Goal: Transaction & Acquisition: Purchase product/service

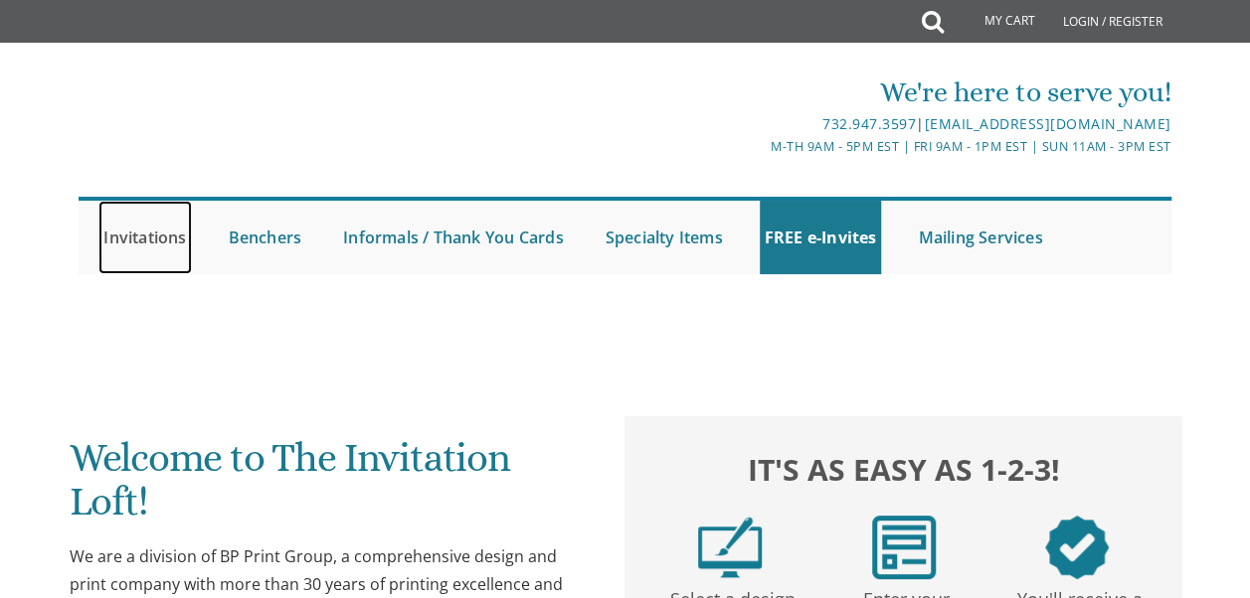
click at [135, 227] on link "Invitations" at bounding box center [144, 238] width 92 height 74
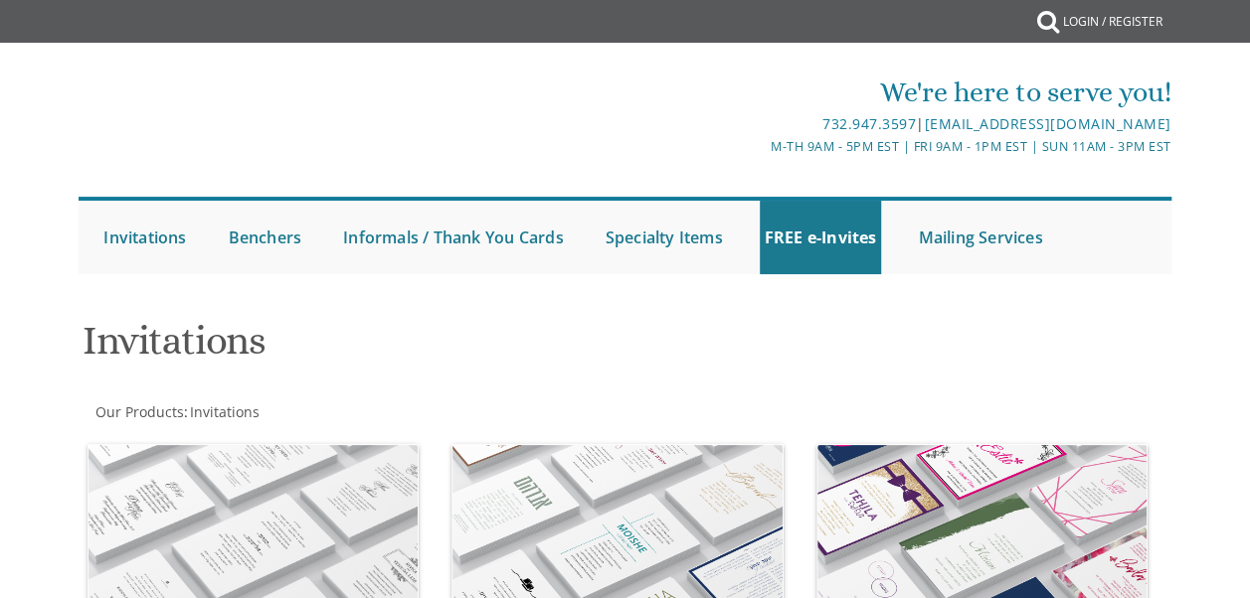
click at [0, 0] on link "Weddings" at bounding box center [0, 0] width 0 height 0
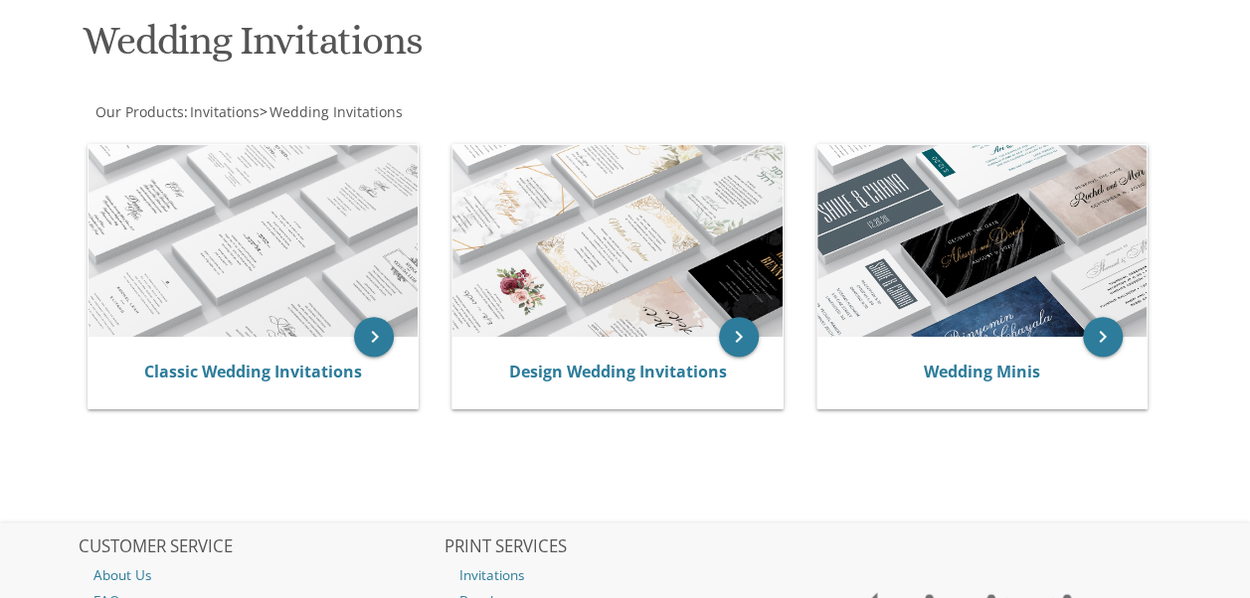
scroll to position [321, 0]
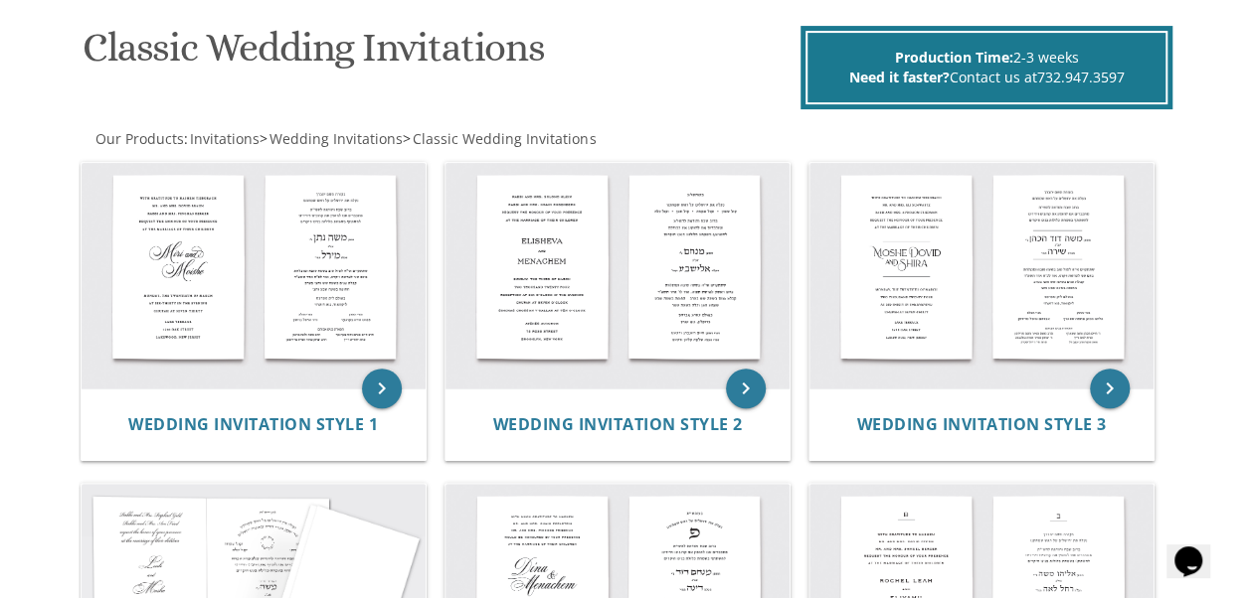
scroll to position [303, 0]
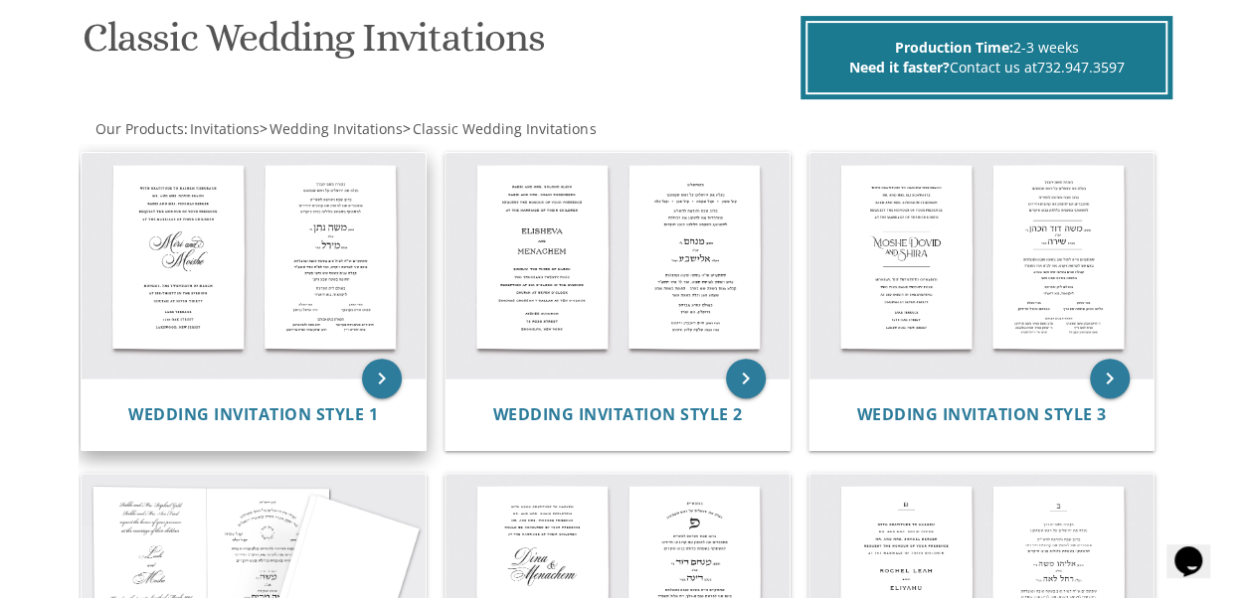
click at [316, 270] on img at bounding box center [254, 266] width 344 height 226
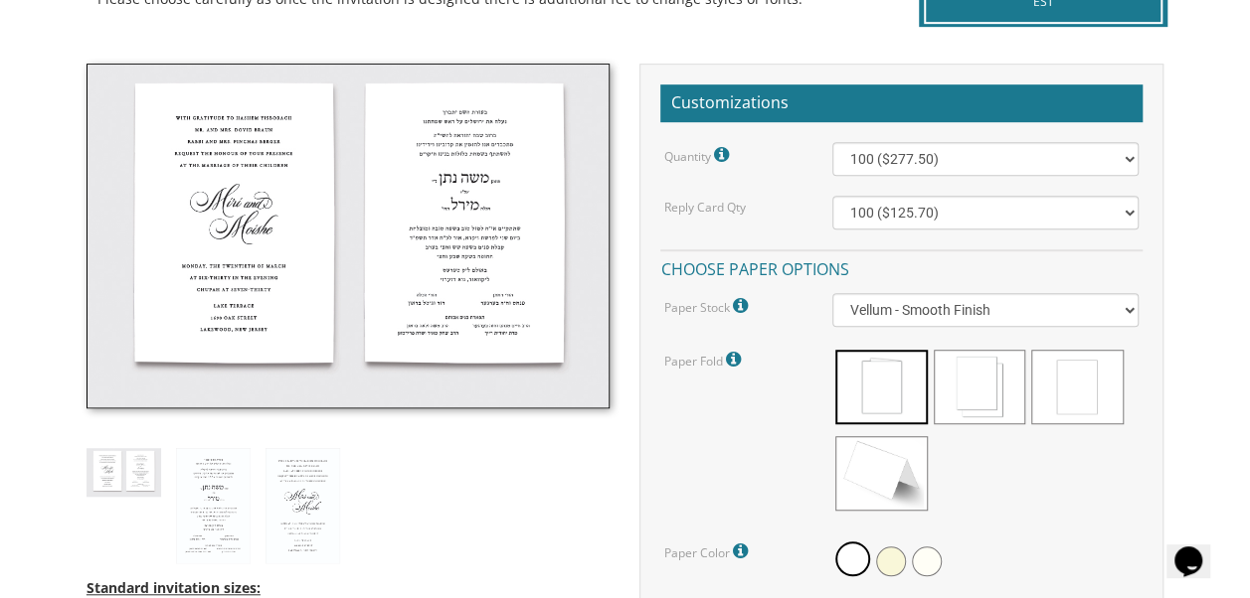
scroll to position [639, 0]
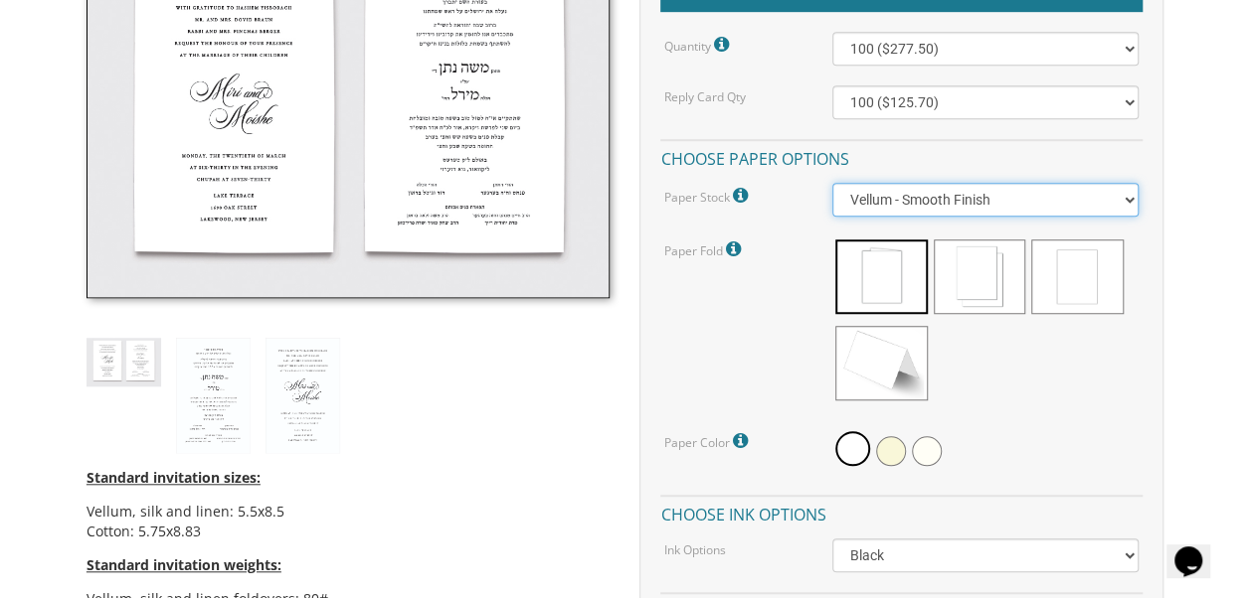
click at [1091, 196] on select "Vellum - Smooth Finish Linen - Subtle Embossed Crosshatch Texture Silk - Soft, …" at bounding box center [985, 200] width 306 height 34
click at [832, 183] on select "Vellum - Smooth Finish Linen - Subtle Embossed Crosshatch Texture Silk - Soft, …" at bounding box center [985, 200] width 306 height 34
click at [1053, 203] on select "Vellum - Smooth Finish Linen - Subtle Embossed Crosshatch Texture Silk - Soft, …" at bounding box center [985, 200] width 306 height 34
select select "Vellum"
click at [832, 183] on select "Vellum - Smooth Finish Linen - Subtle Embossed Crosshatch Texture Silk - Soft, …" at bounding box center [985, 200] width 306 height 34
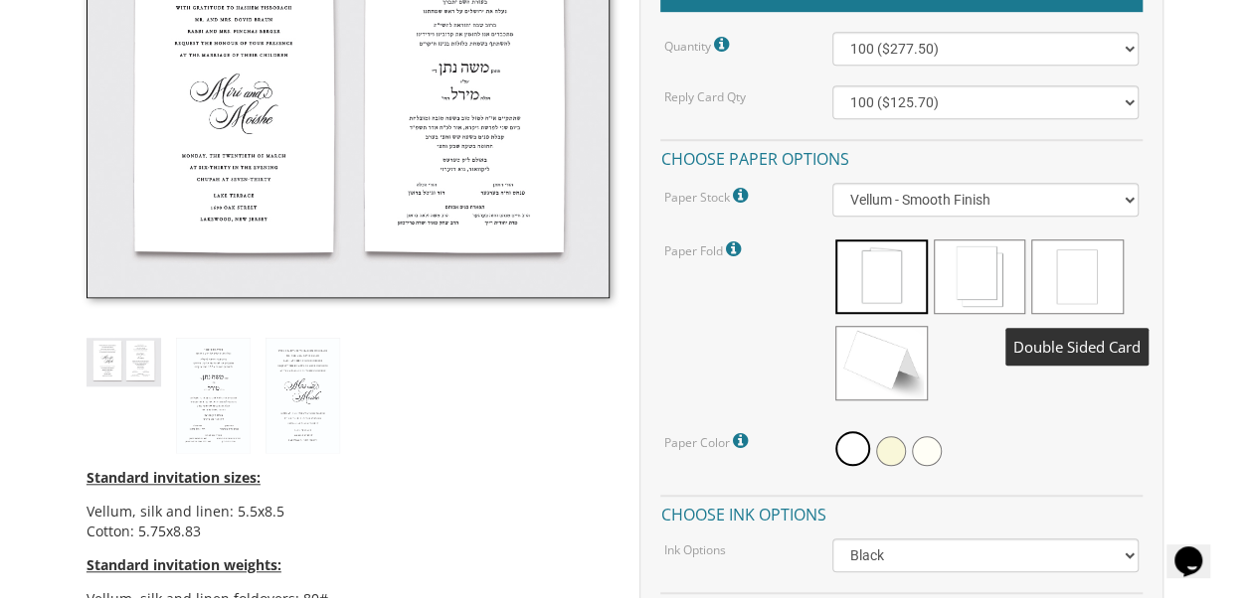
click at [1067, 273] on span at bounding box center [1076, 277] width 91 height 75
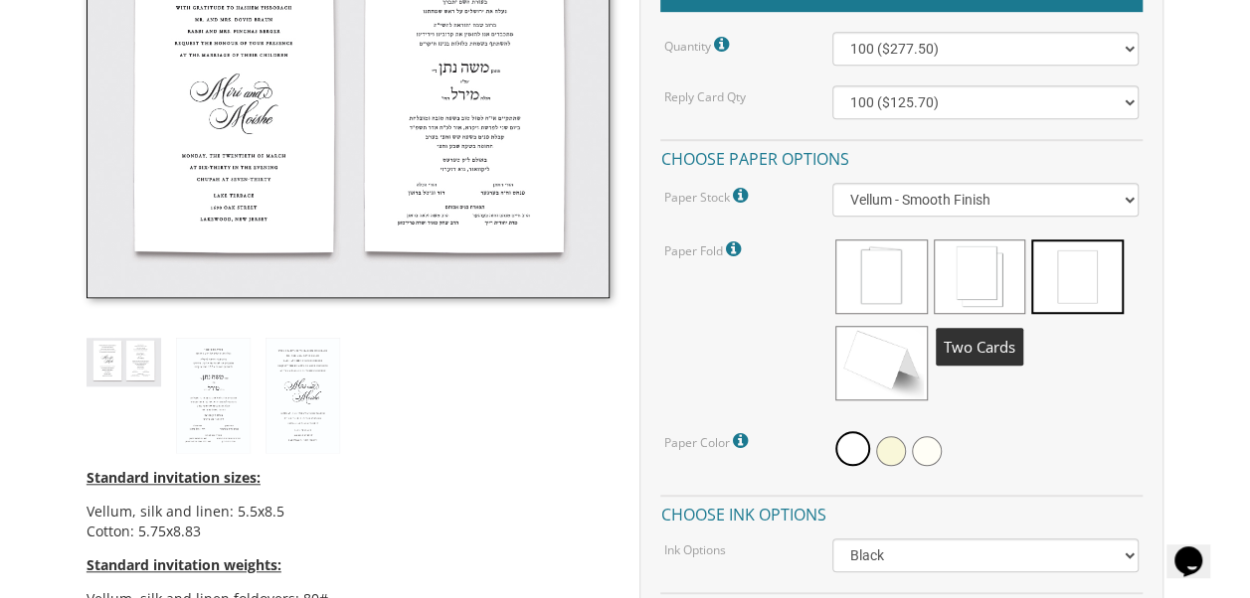
click at [1004, 274] on span at bounding box center [978, 277] width 91 height 75
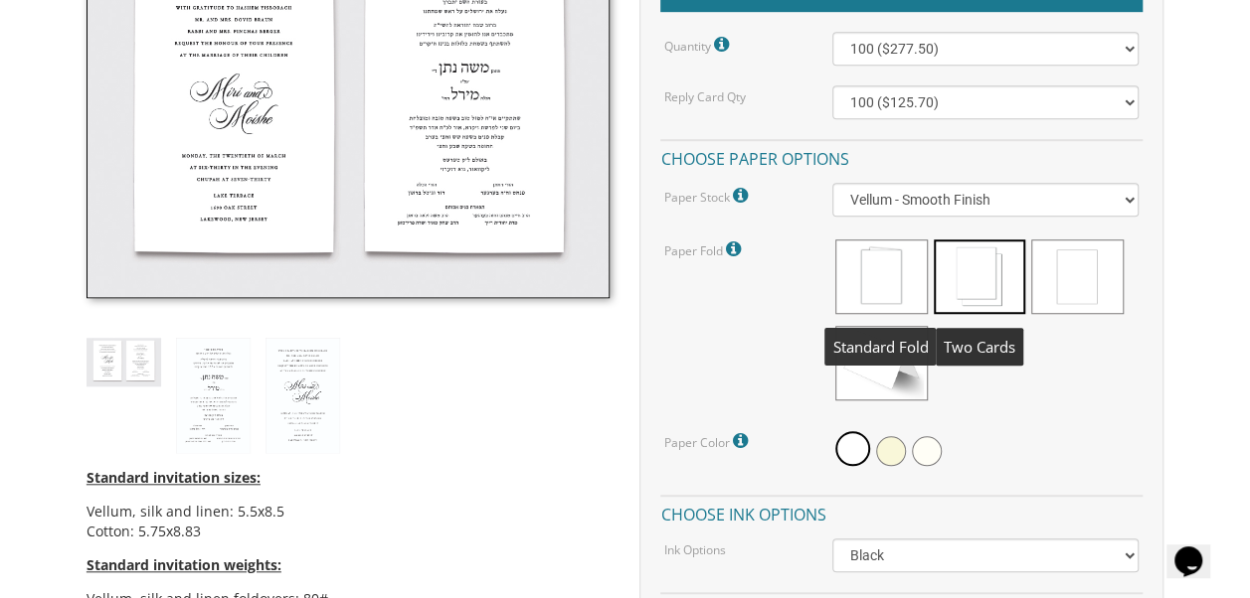
click at [887, 274] on span at bounding box center [880, 277] width 91 height 75
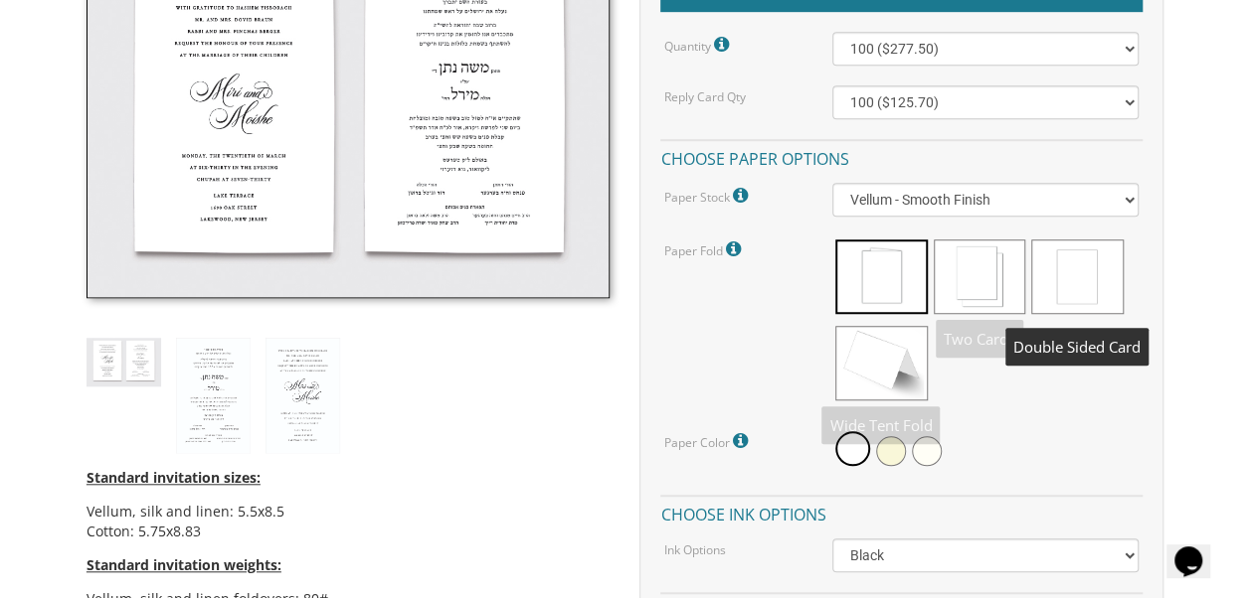
click at [1099, 259] on span at bounding box center [1076, 277] width 91 height 75
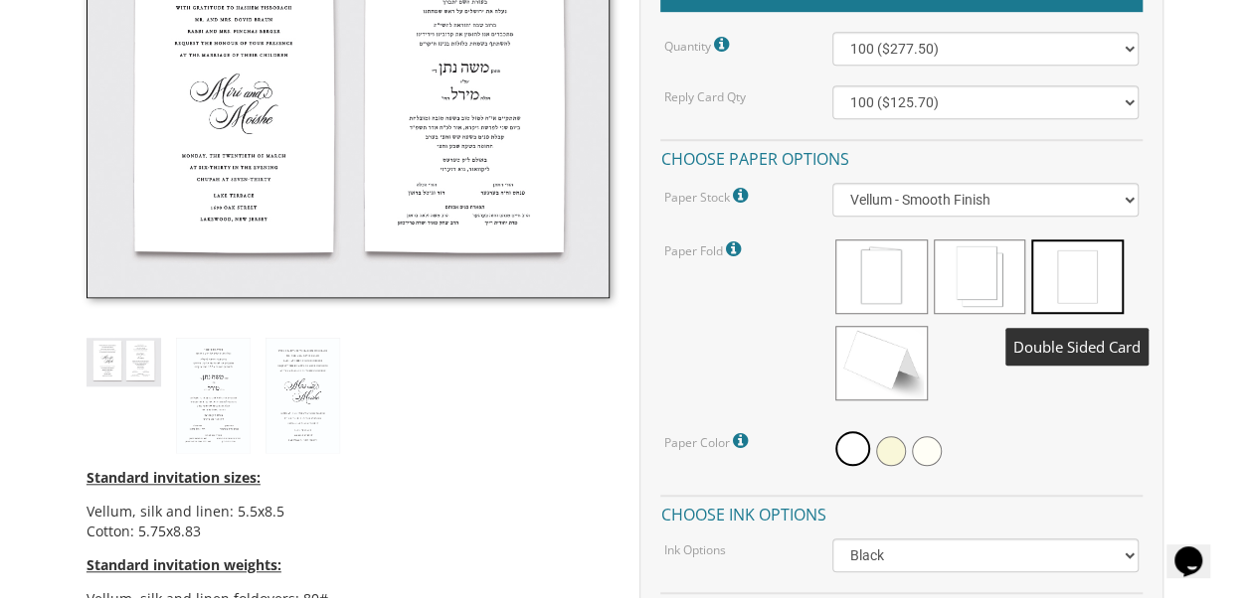
click at [1099, 259] on span at bounding box center [1076, 277] width 91 height 75
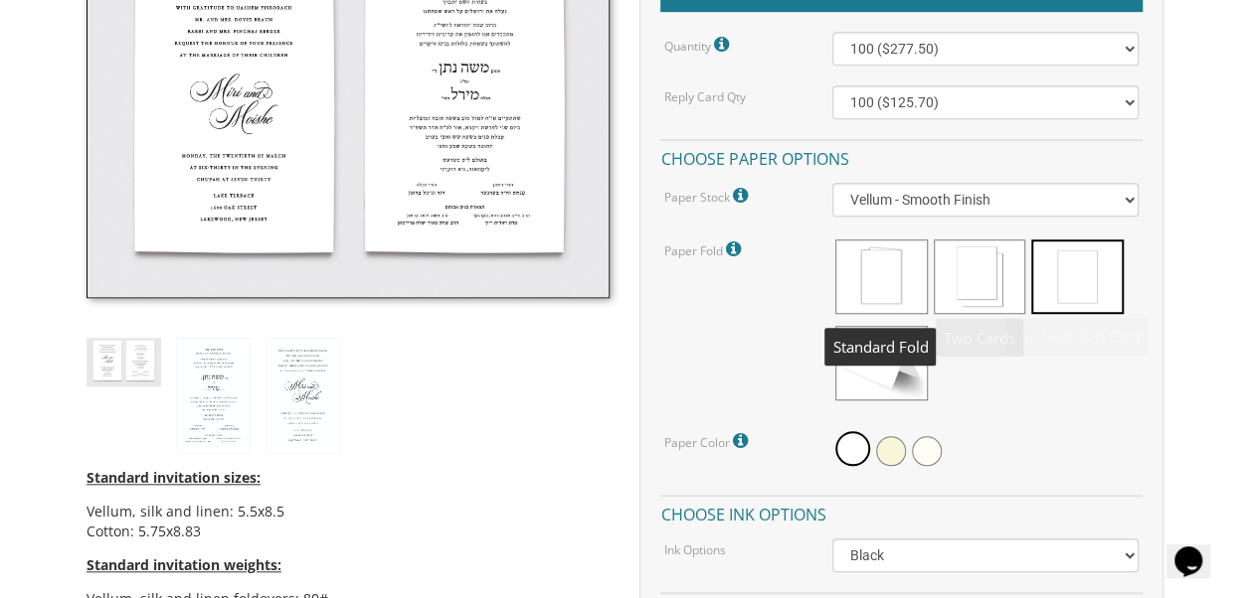
click at [892, 282] on span at bounding box center [880, 277] width 91 height 75
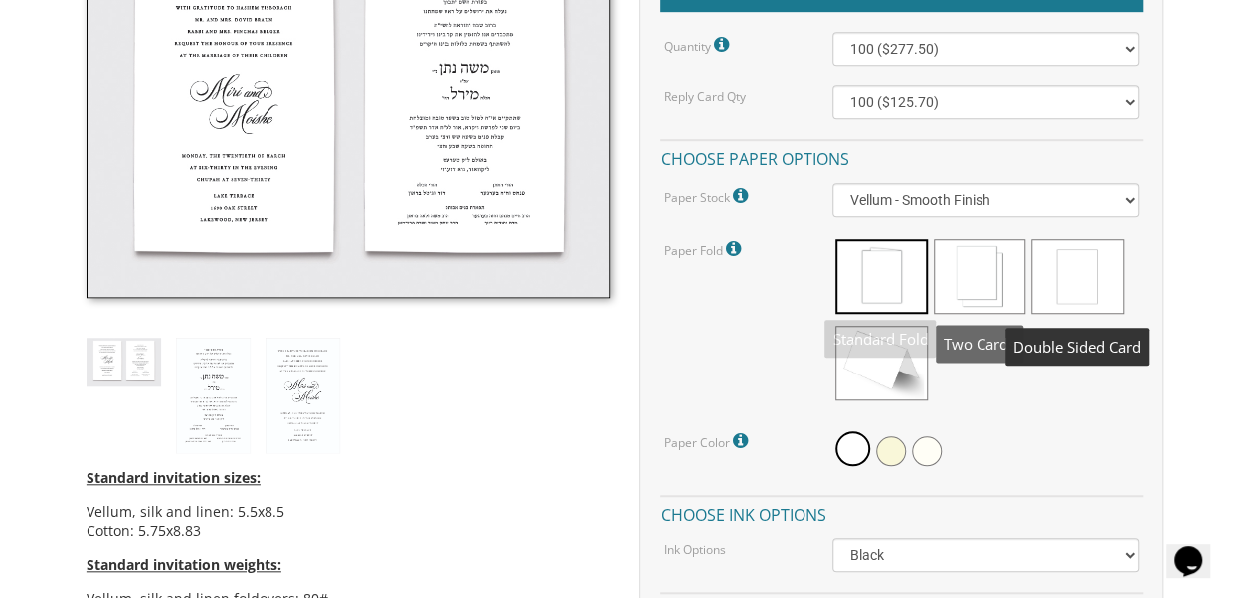
click at [1101, 250] on span at bounding box center [1076, 277] width 91 height 75
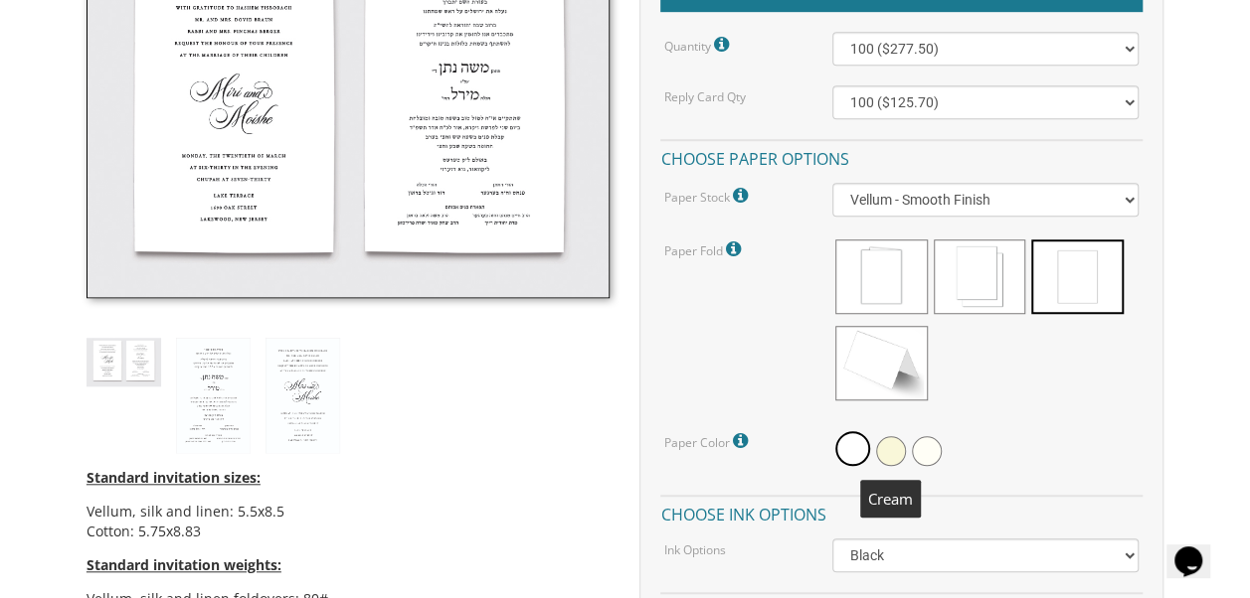
click at [892, 455] on span at bounding box center [891, 451] width 30 height 30
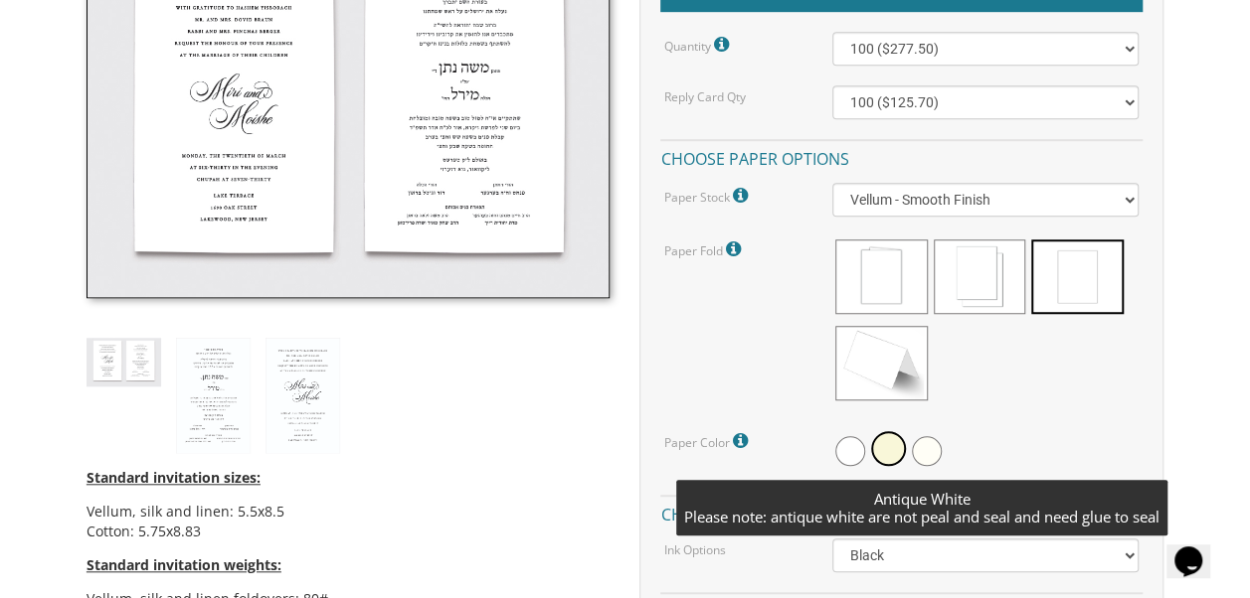
click at [936, 449] on span at bounding box center [927, 451] width 30 height 30
click at [889, 453] on span at bounding box center [886, 451] width 30 height 30
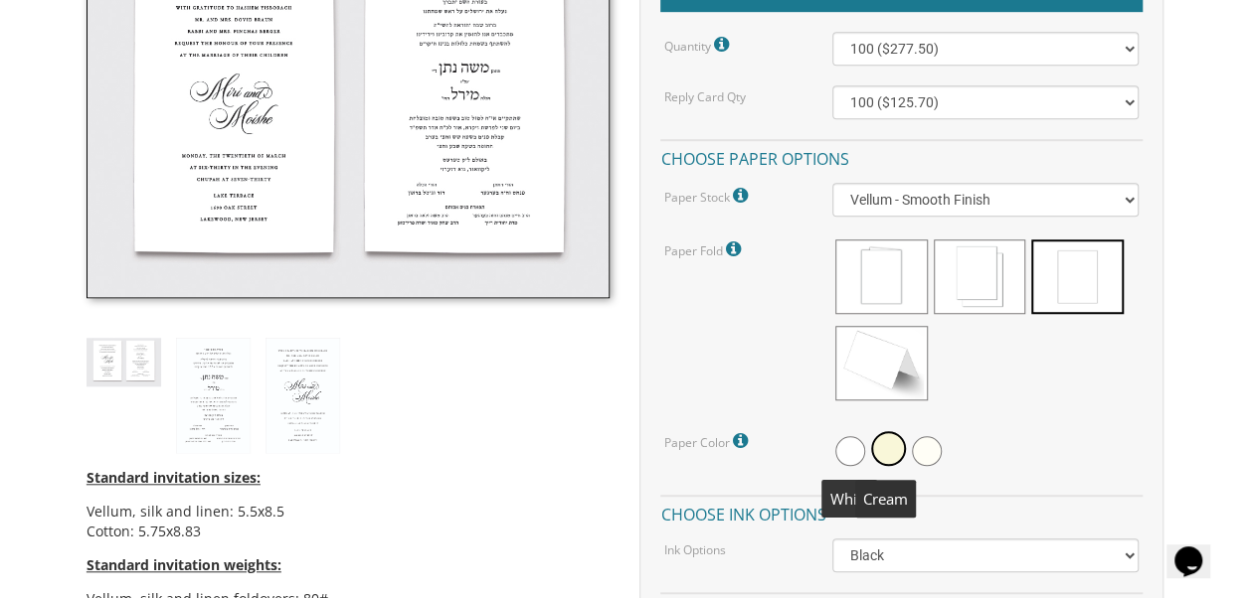
click at [851, 442] on span at bounding box center [850, 451] width 30 height 30
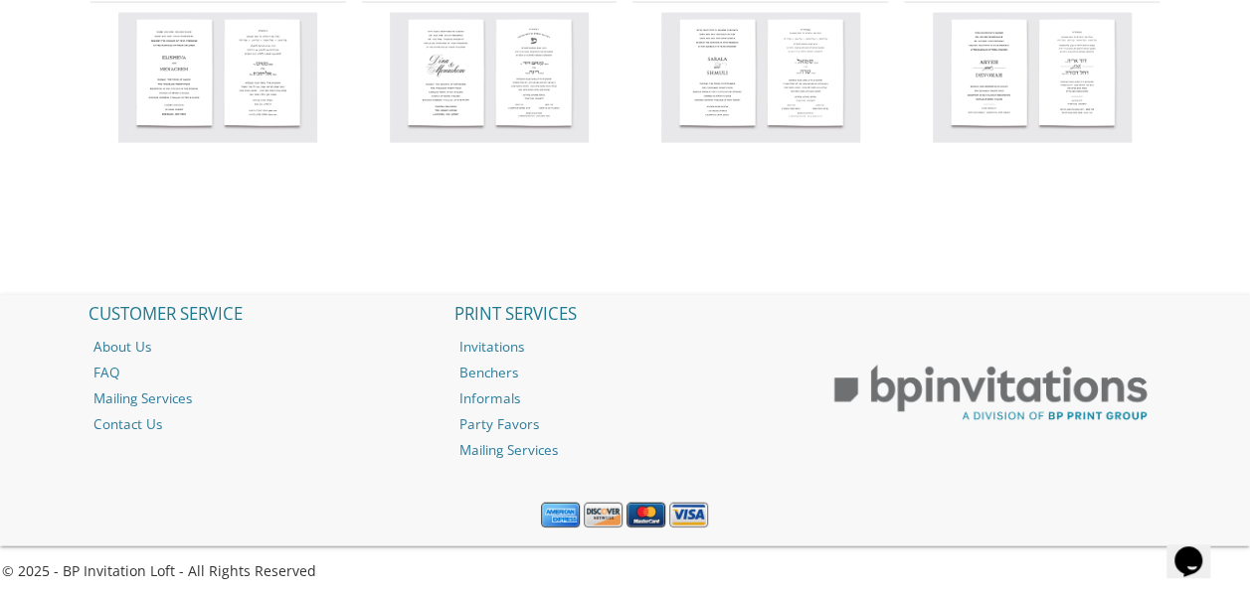
scroll to position [0, 0]
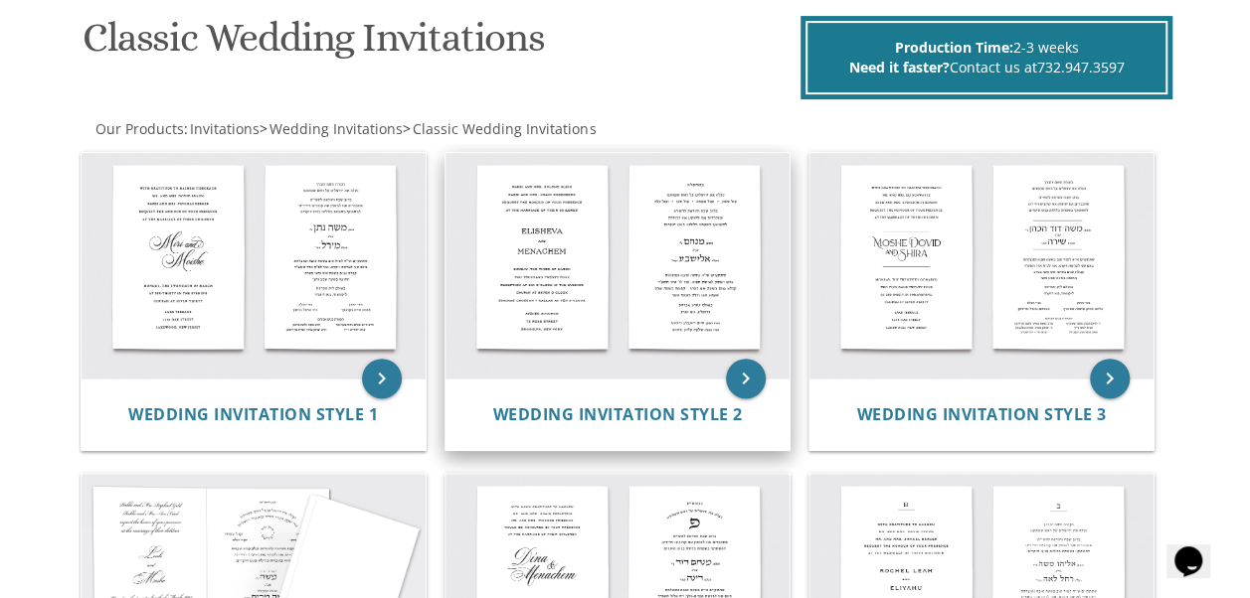
click at [616, 371] on img at bounding box center [617, 266] width 344 height 226
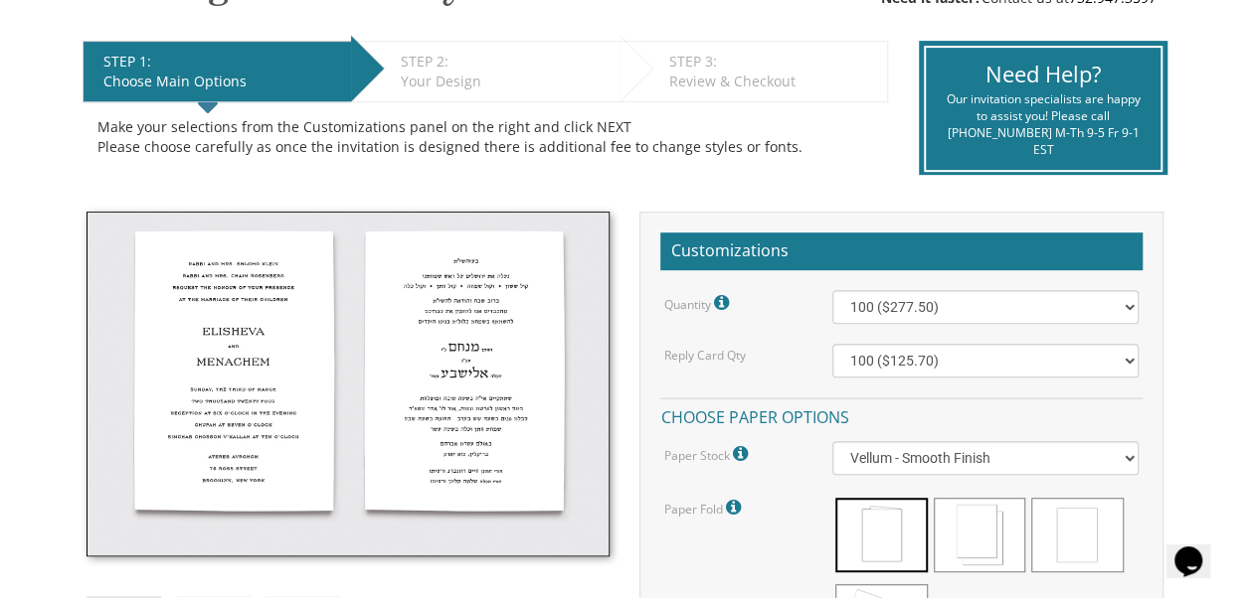
scroll to position [408, 0]
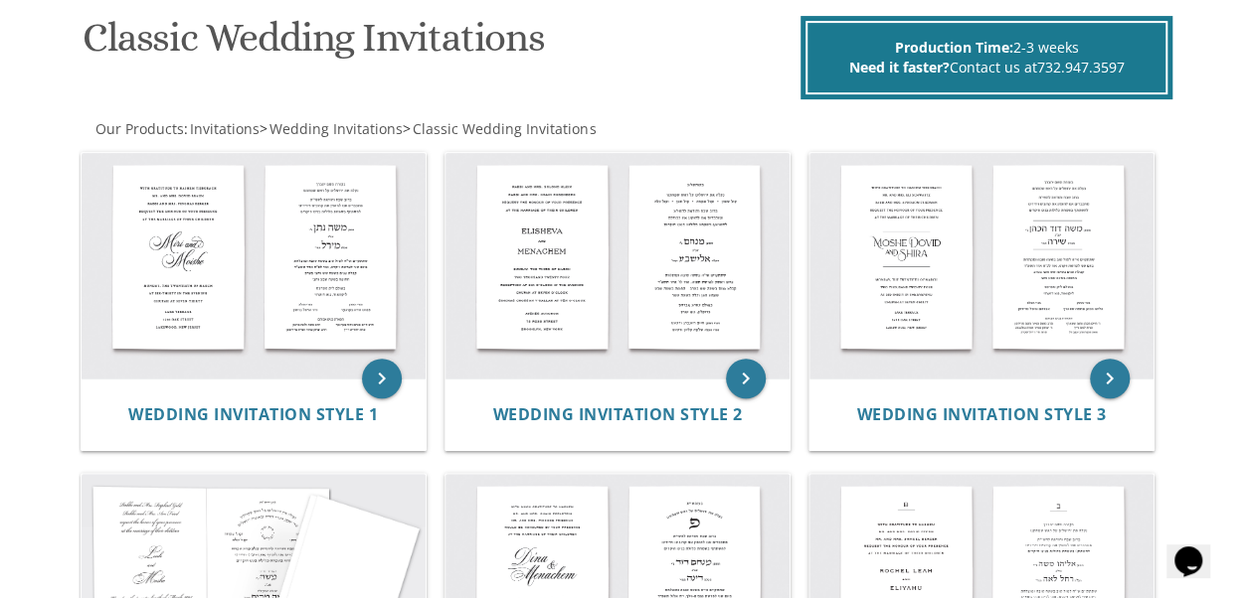
scroll to position [541, 0]
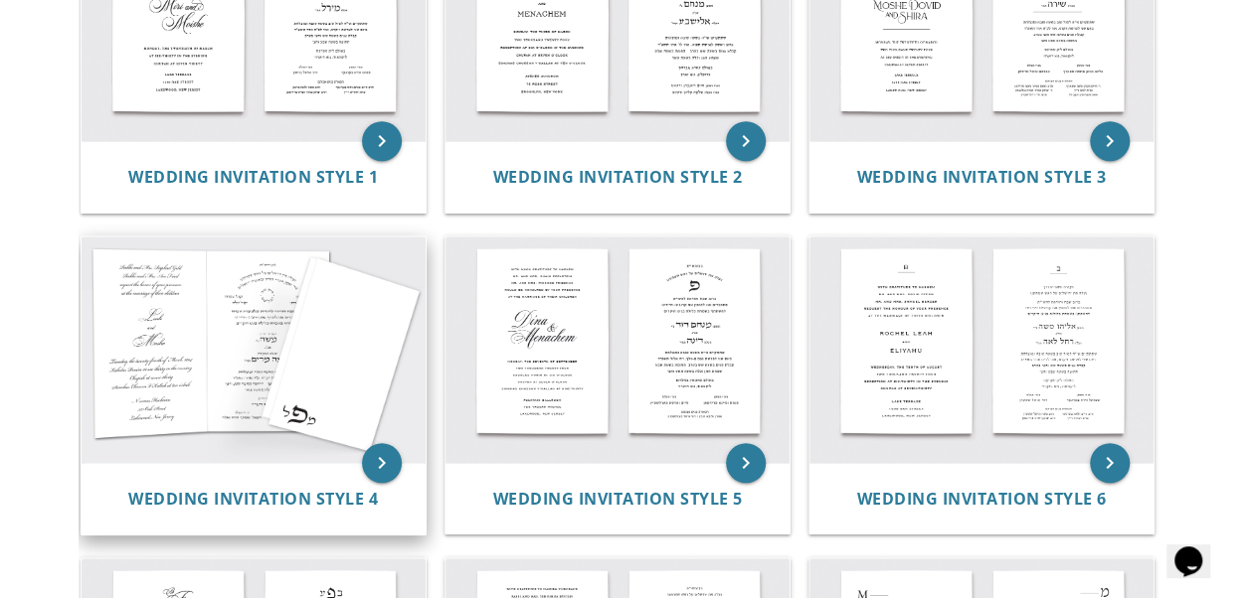
click at [221, 383] on img at bounding box center [254, 350] width 344 height 226
